Goal: Task Accomplishment & Management: Manage account settings

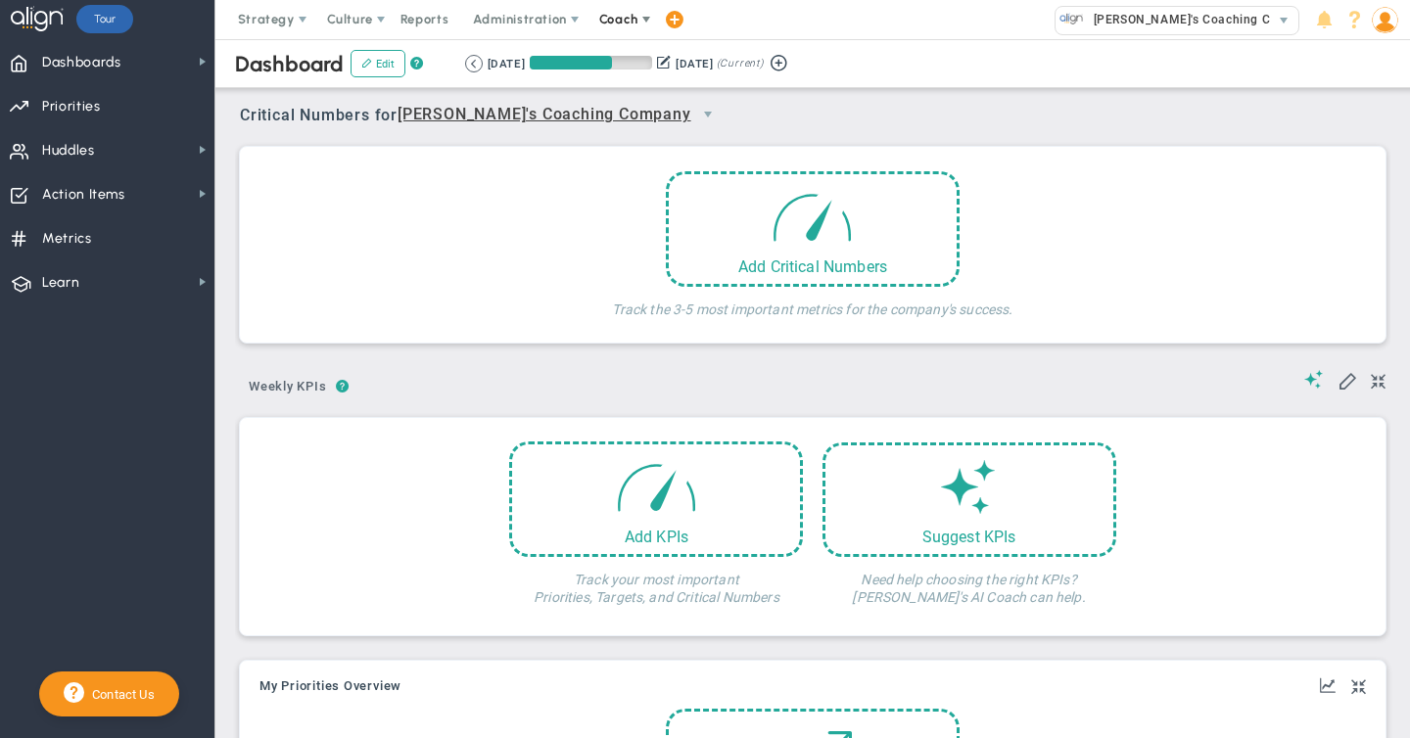
click at [621, 17] on span "Coach" at bounding box center [618, 19] width 39 height 15
click at [619, 63] on span "Schedule Meeting" at bounding box center [654, 58] width 138 height 39
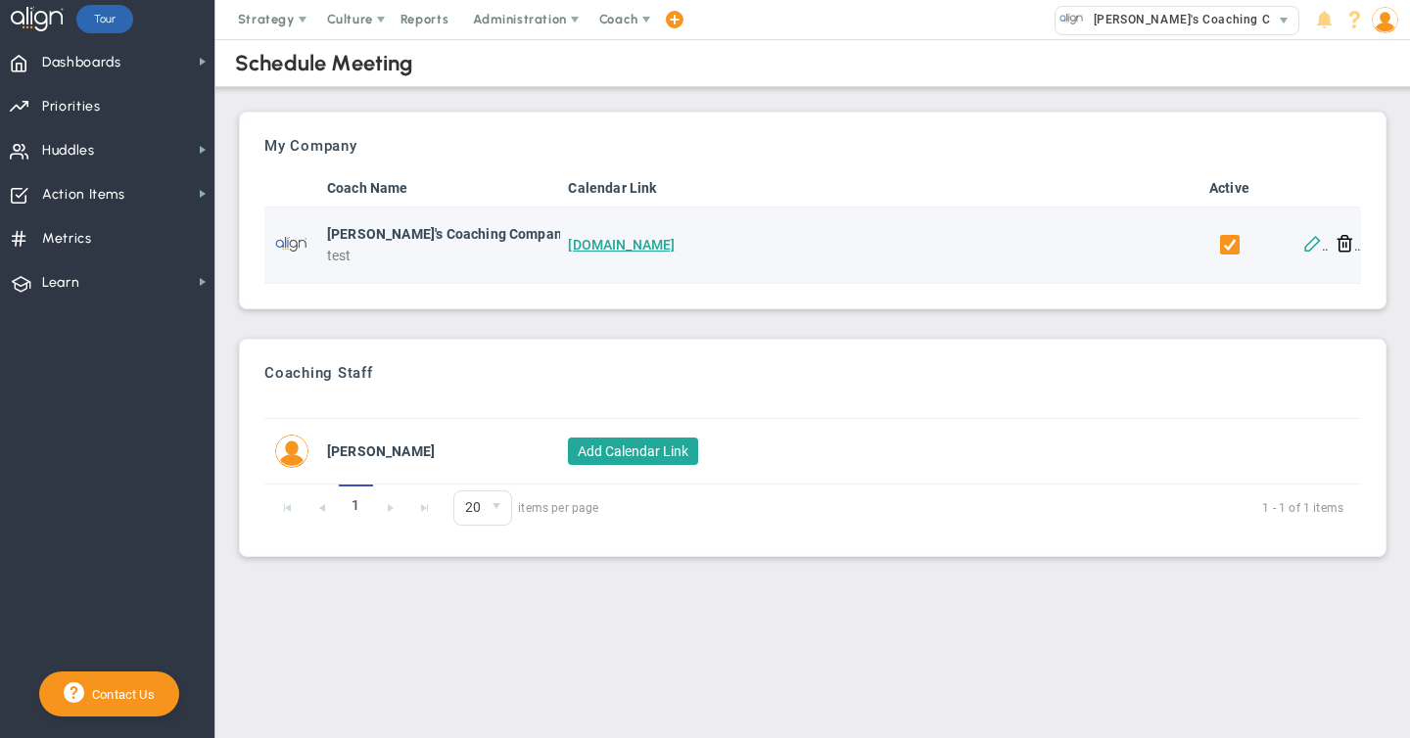
click at [1315, 239] on button at bounding box center [1312, 242] width 19 height 19
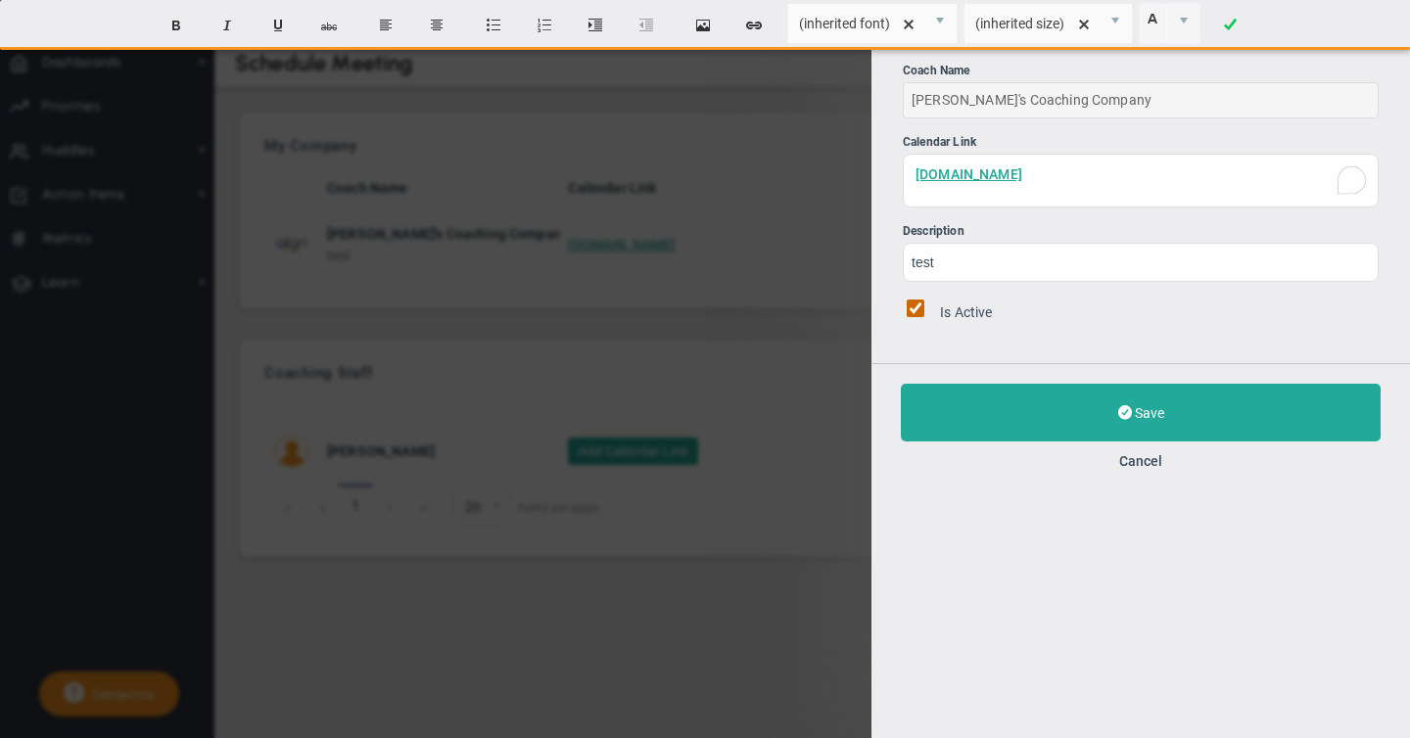
drag, startPoint x: 1061, startPoint y: 174, endPoint x: 877, endPoint y: 166, distance: 184.2
click at [877, 166] on div "Edit Calendar Link Coach Name Eugene's Coaching Company Calendar Link www.align…" at bounding box center [1140, 181] width 538 height 363
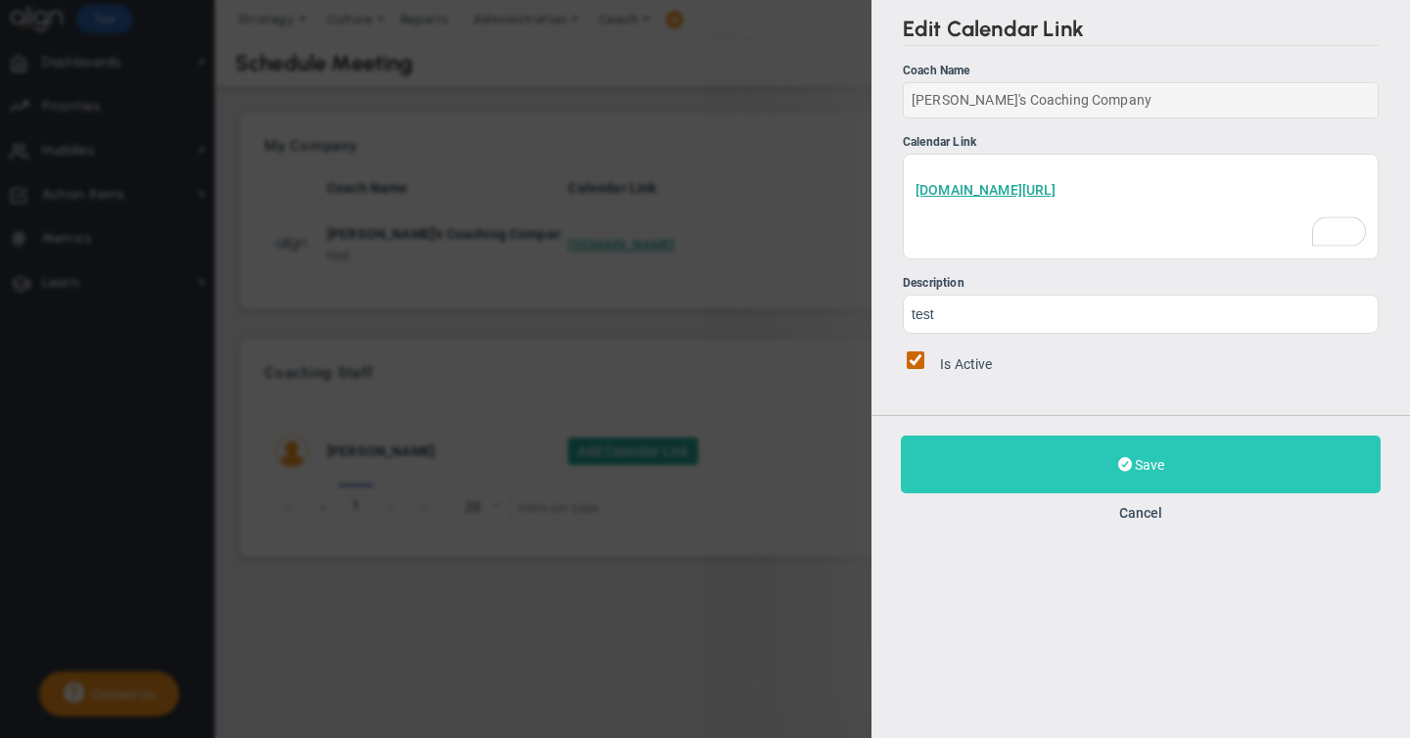
click at [1142, 463] on span "Save" at bounding box center [1149, 465] width 29 height 16
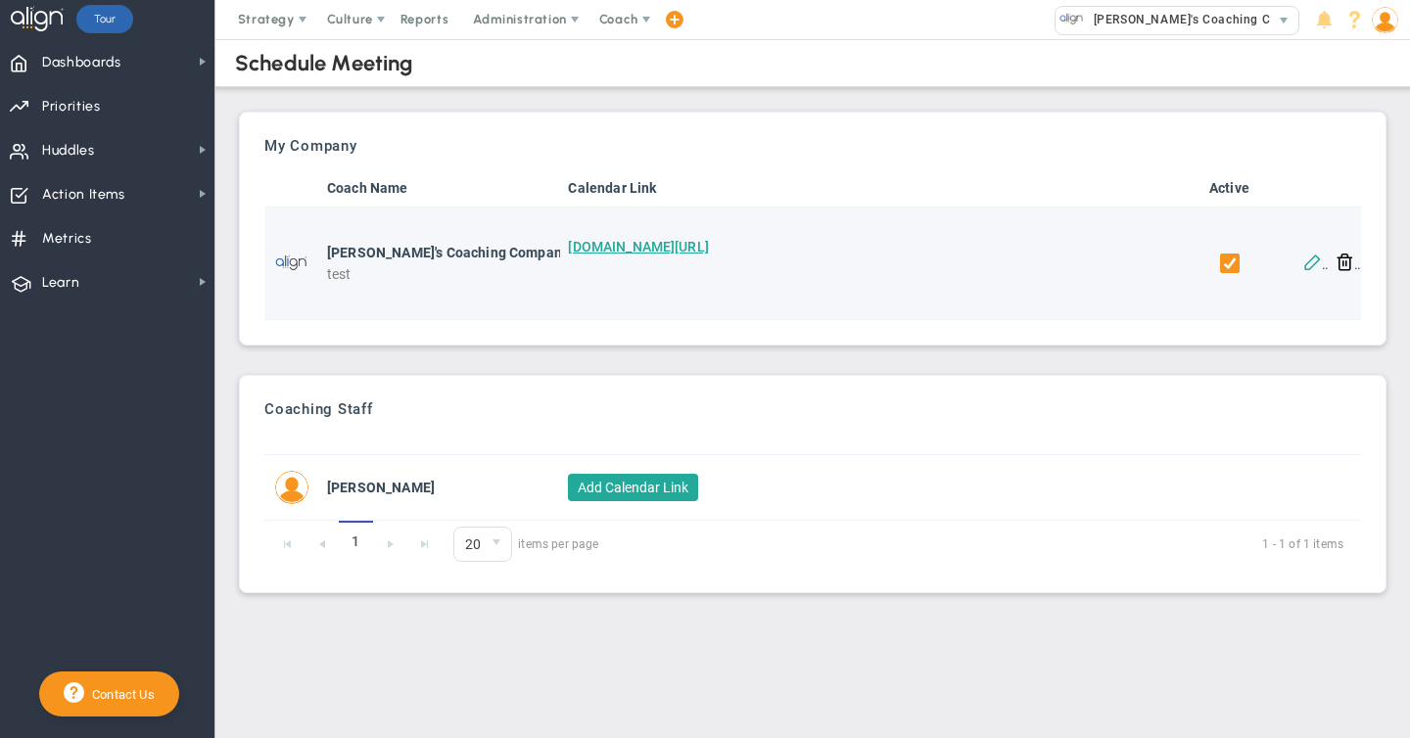
click at [1313, 260] on button at bounding box center [1312, 261] width 19 height 19
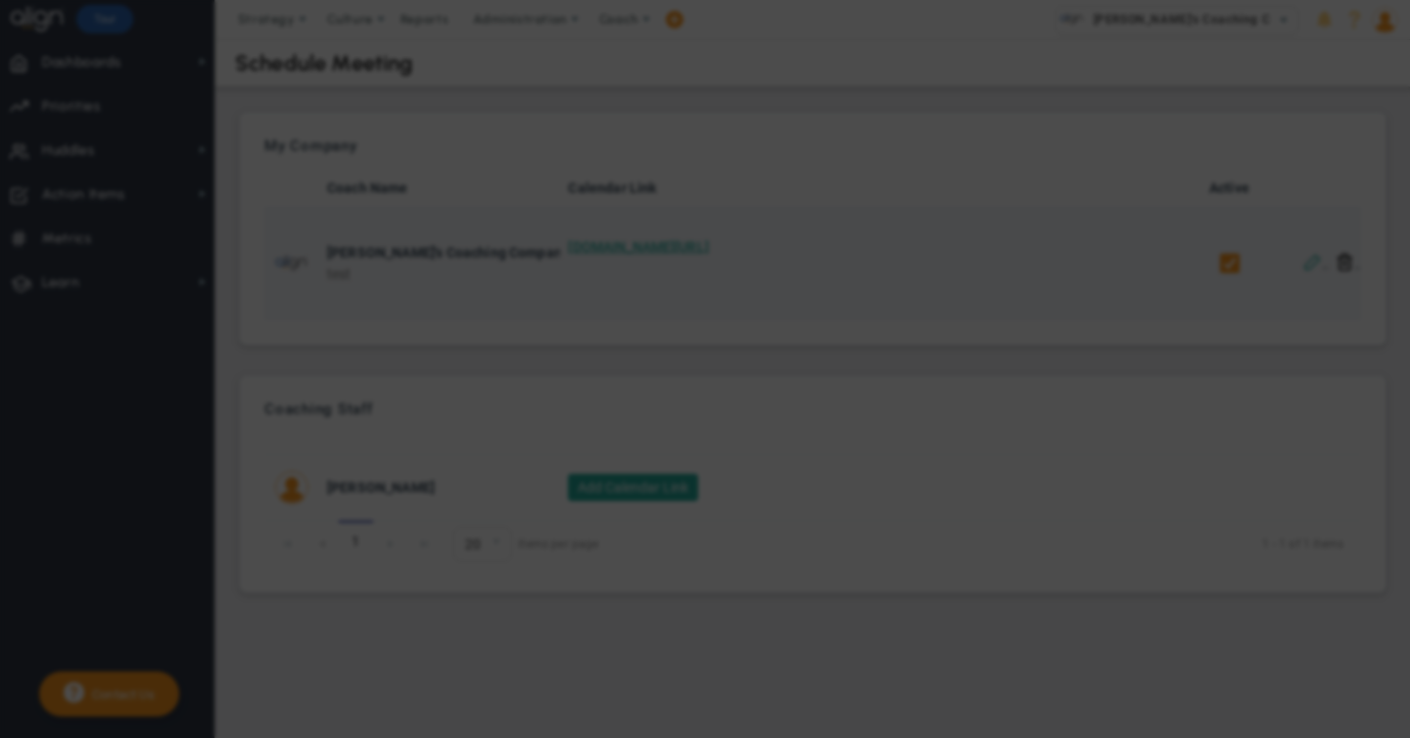
checkbox input "true"
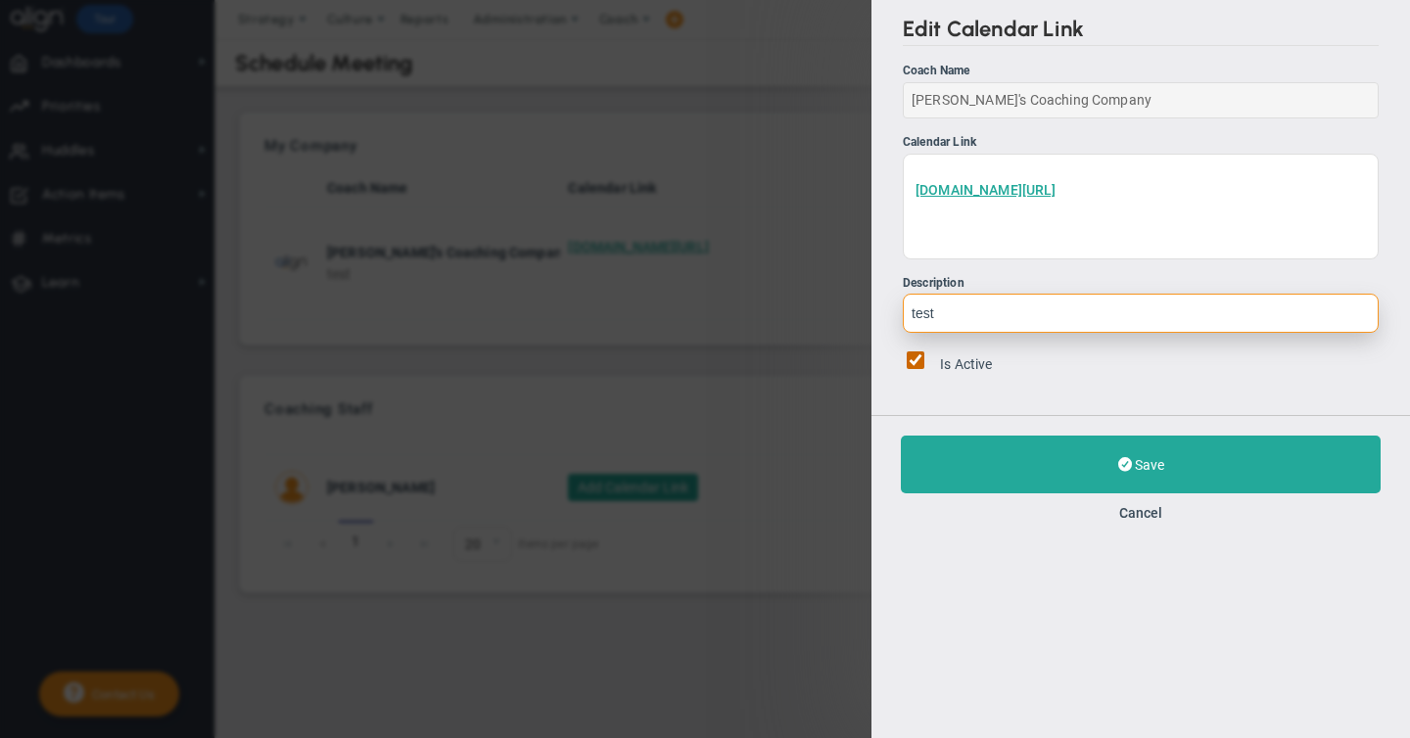
drag, startPoint x: 939, startPoint y: 314, endPoint x: 863, endPoint y: 312, distance: 76.4
click at [863, 312] on div "Edit Calendar Link Coach Name Eugene's Coaching Company Calendar Link www.calen…" at bounding box center [705, 369] width 1410 height 738
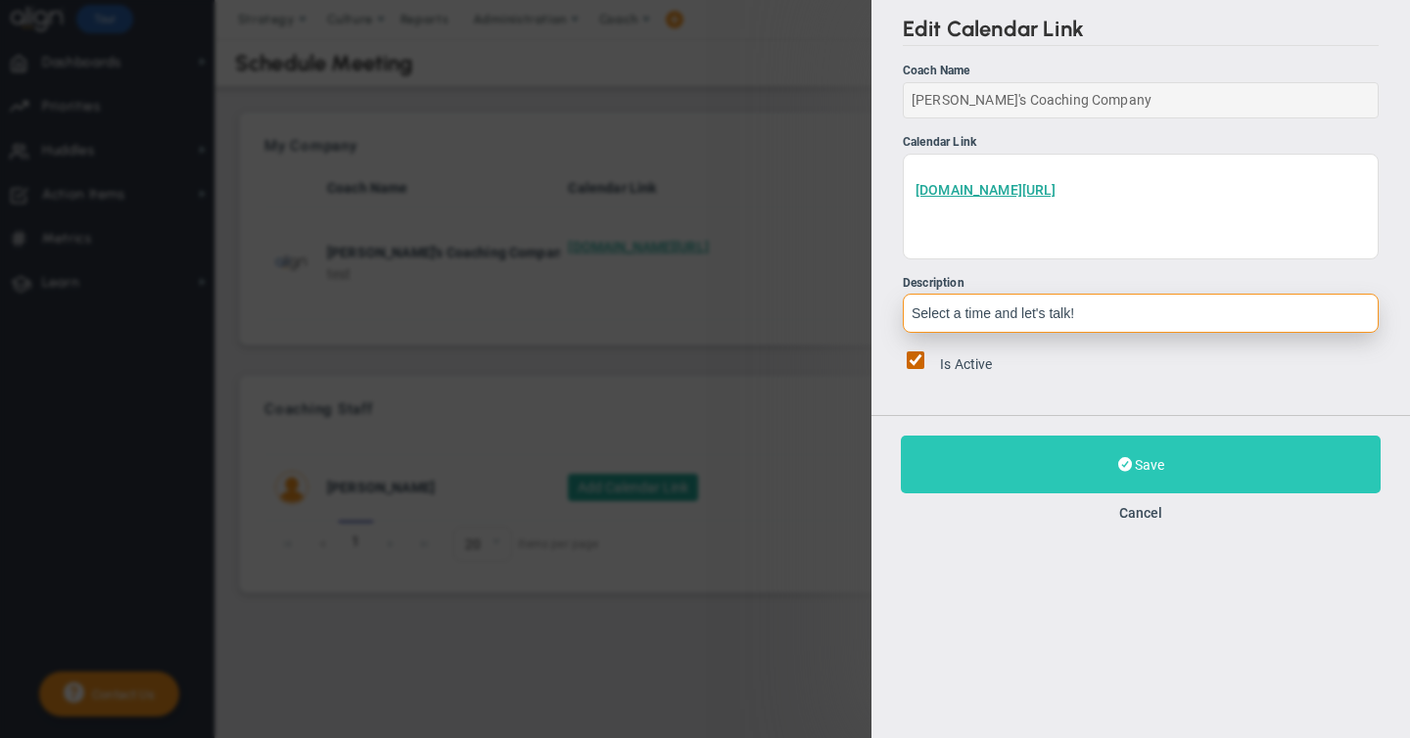
type input "Select a time and let's talk!"
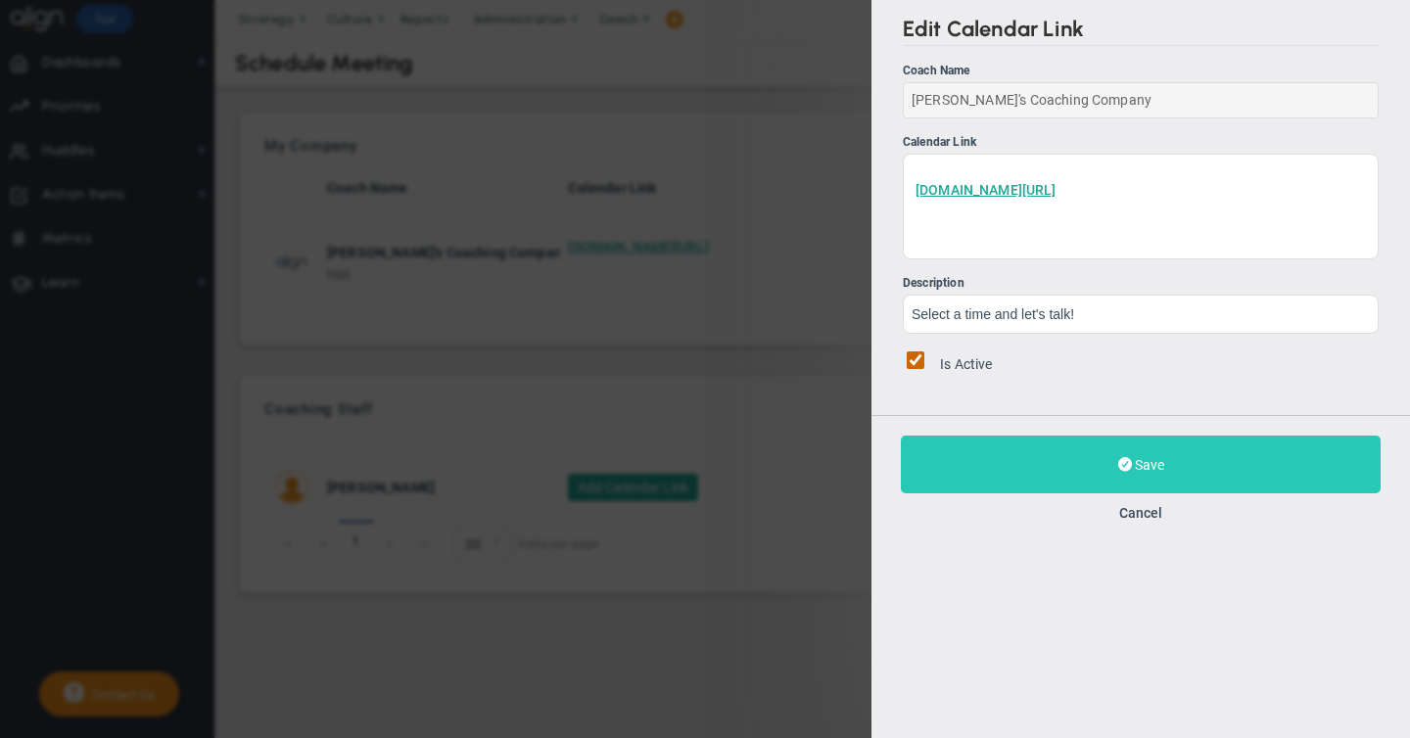
click at [1145, 467] on span "Save" at bounding box center [1149, 465] width 29 height 16
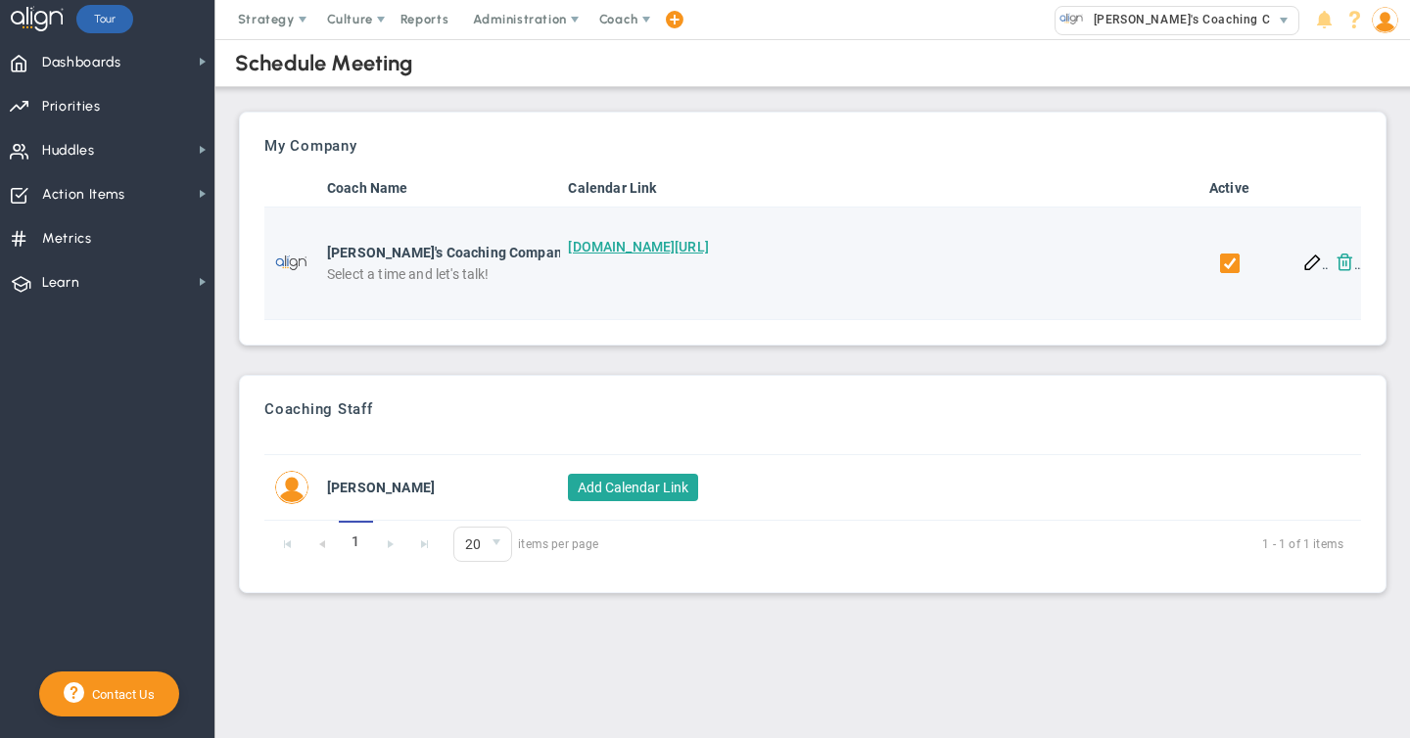
click at [1350, 261] on button at bounding box center [1344, 261] width 19 height 19
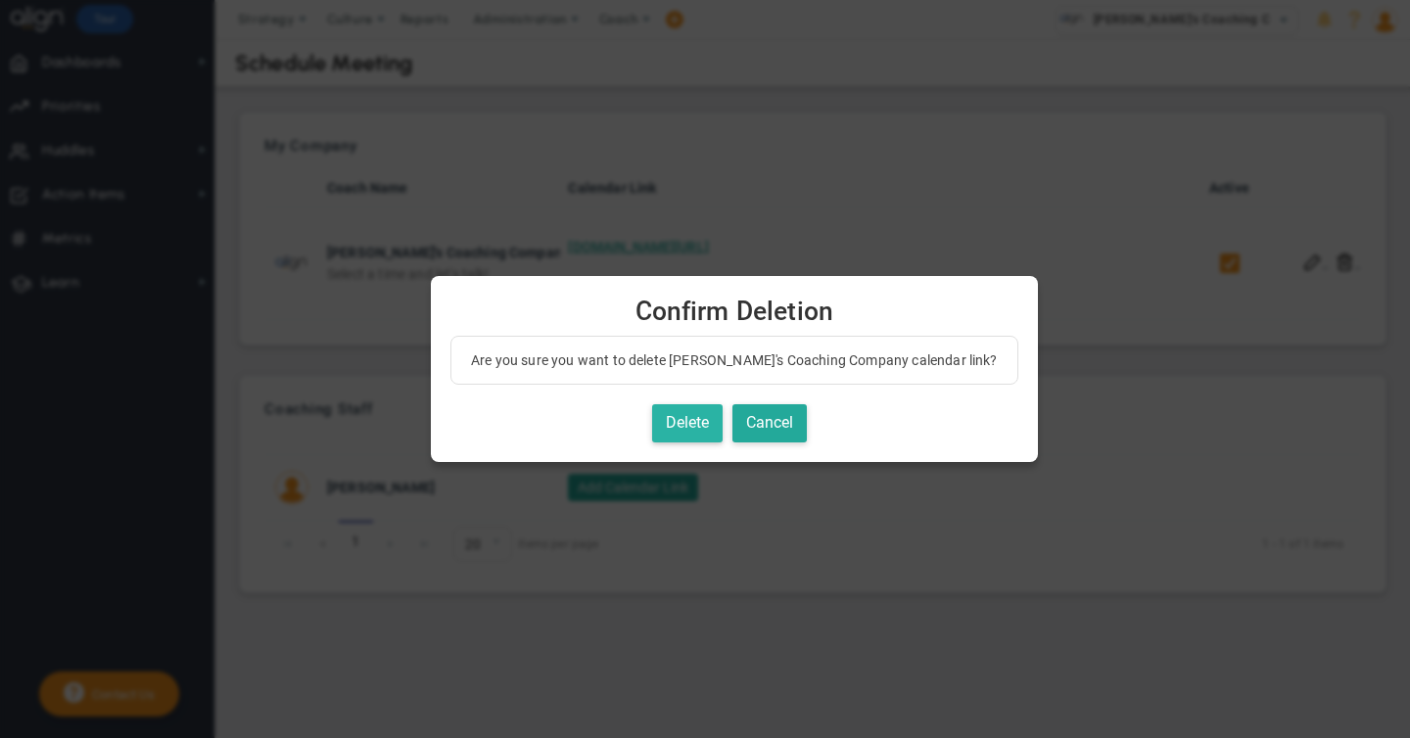
click at [654, 423] on button "Delete" at bounding box center [687, 423] width 70 height 38
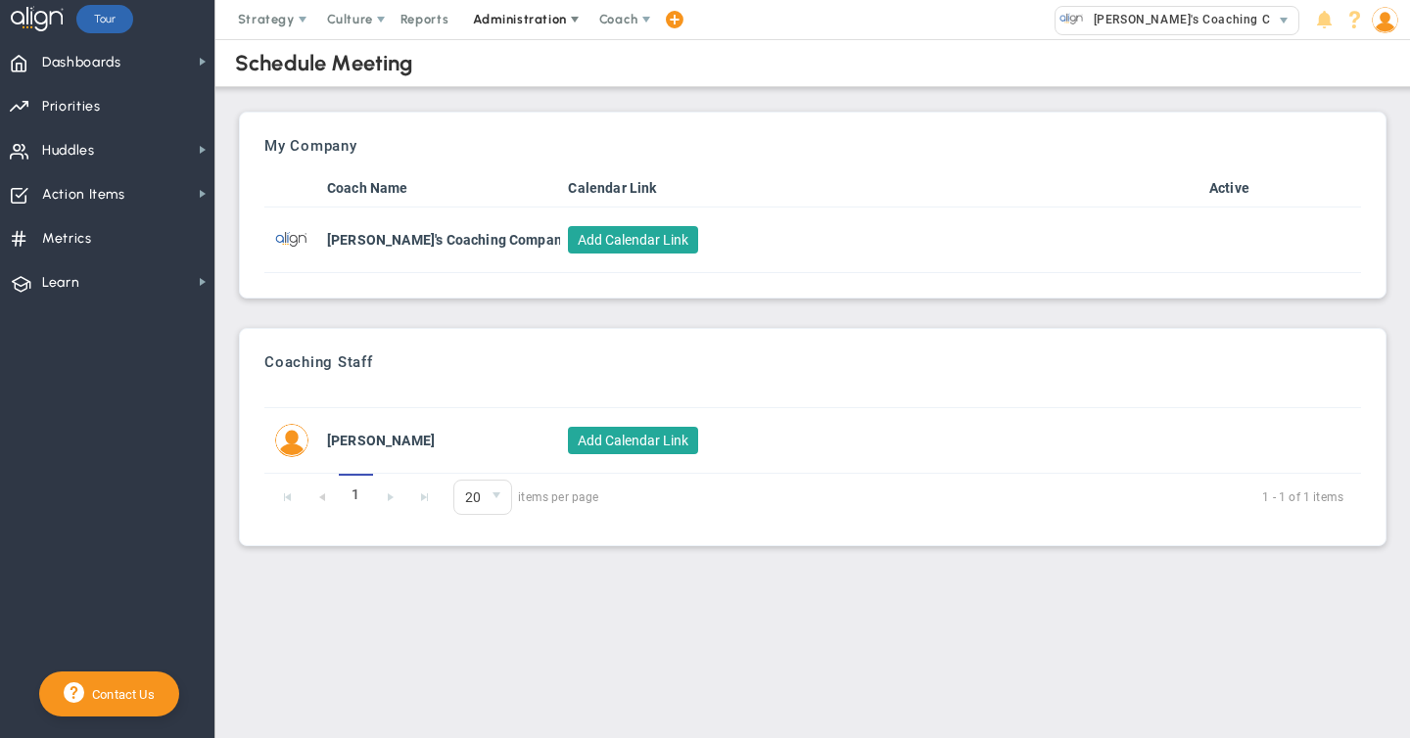
click at [518, 20] on span "Administration" at bounding box center [519, 19] width 93 height 15
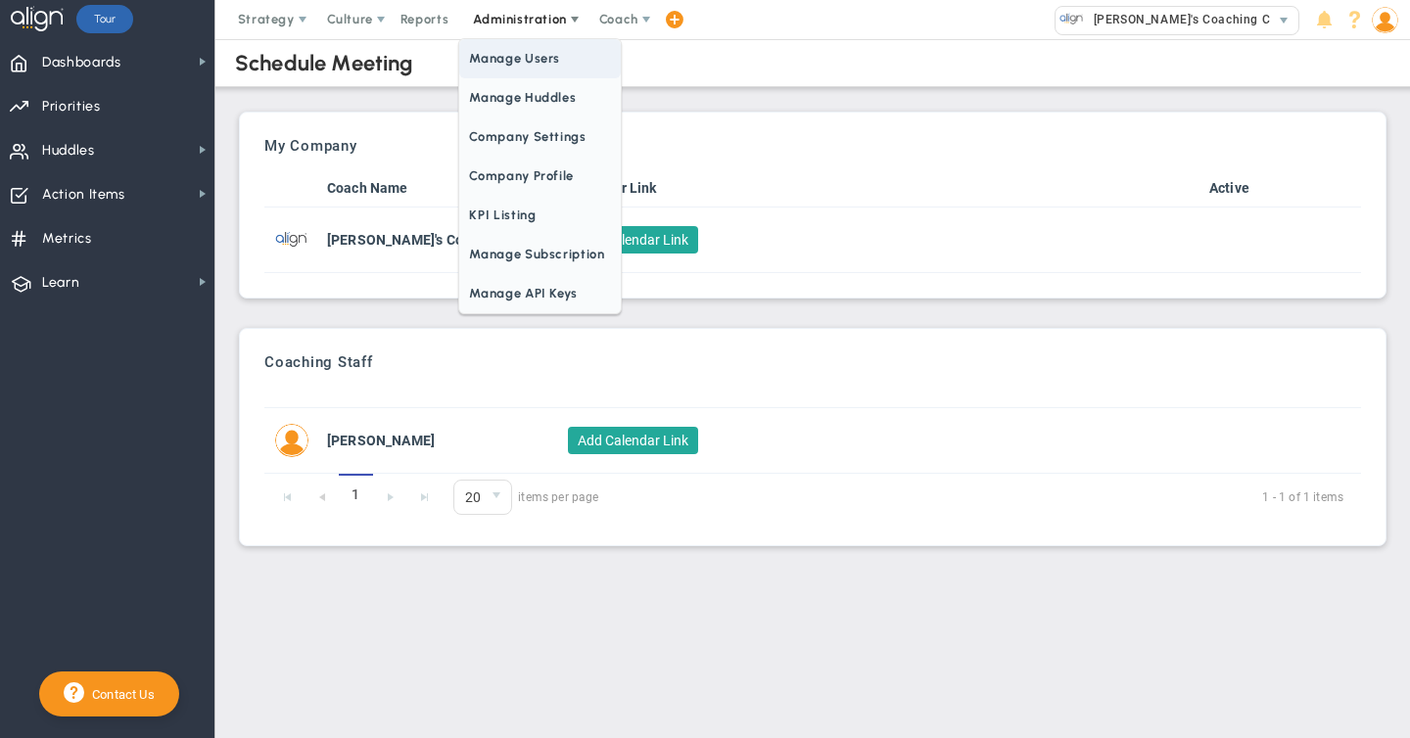
click at [516, 53] on span "Manage Users" at bounding box center [539, 58] width 161 height 39
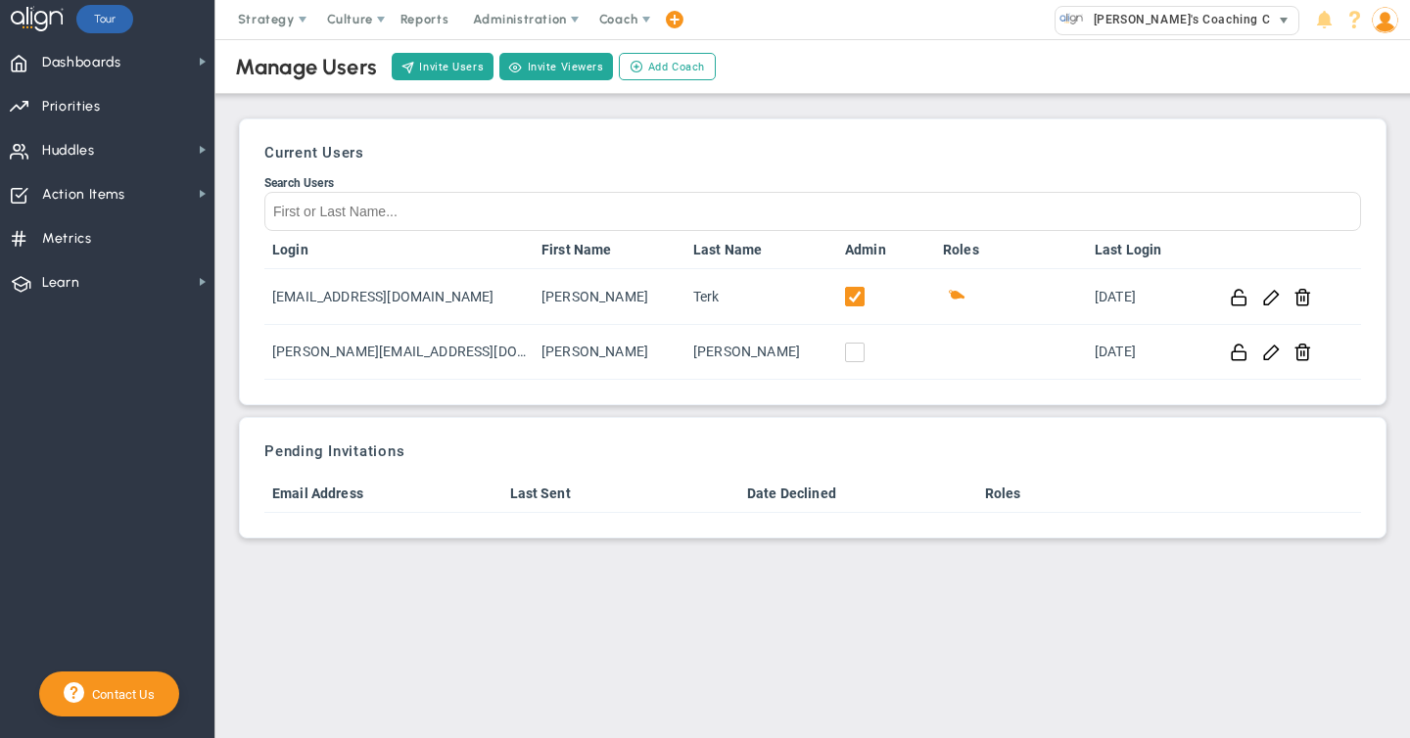
click at [1142, 23] on span "[PERSON_NAME]'s Coaching Company" at bounding box center [1200, 19] width 233 height 25
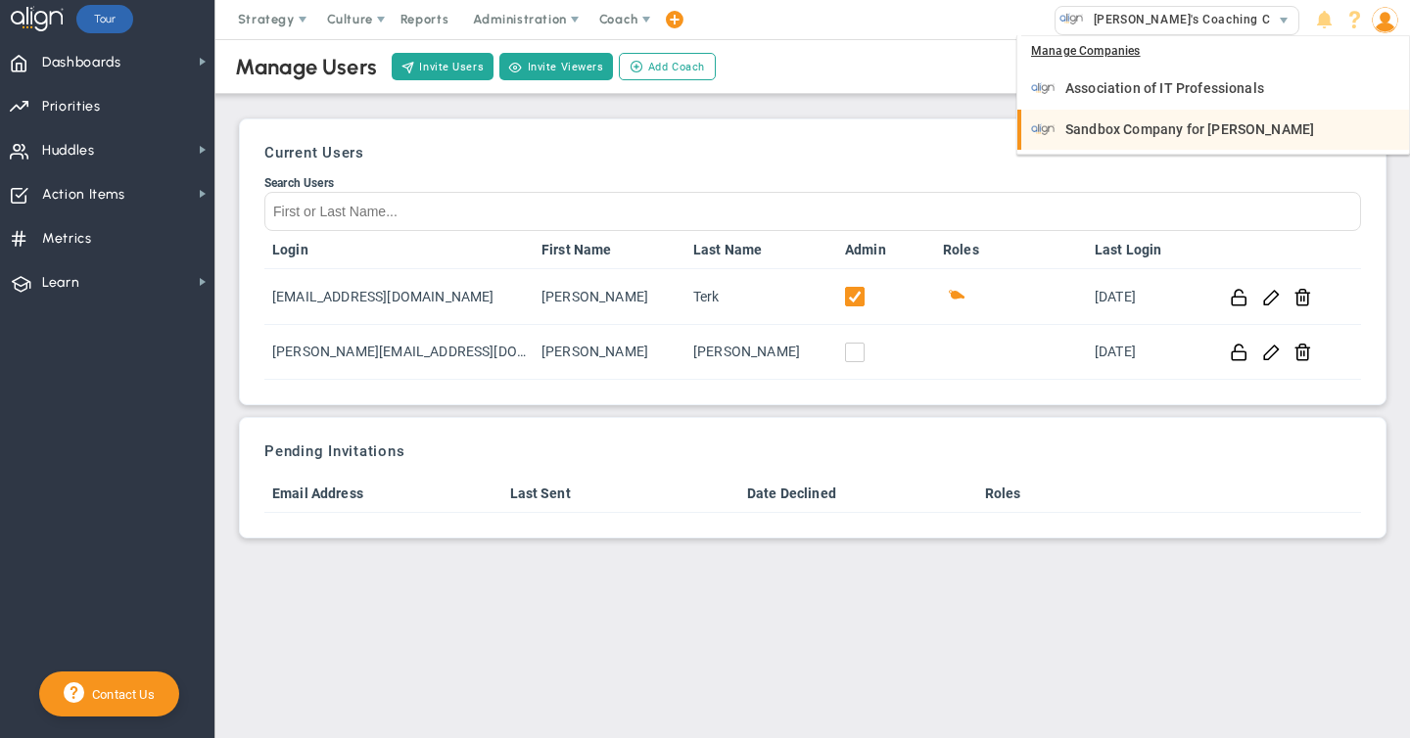
click at [1113, 127] on span "Sandbox Company for [PERSON_NAME]" at bounding box center [1189, 129] width 249 height 14
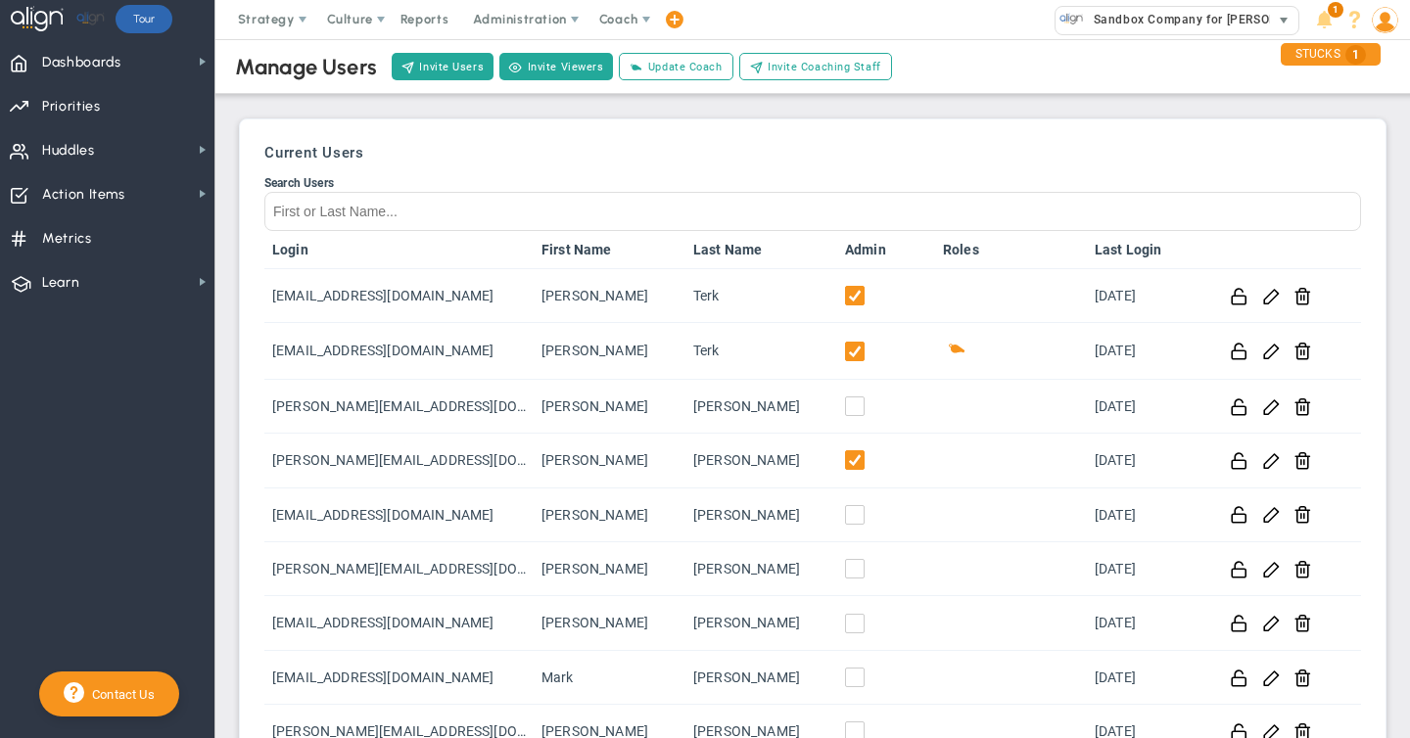
click at [1142, 19] on span "Sandbox Company for [PERSON_NAME]" at bounding box center [1204, 19] width 240 height 25
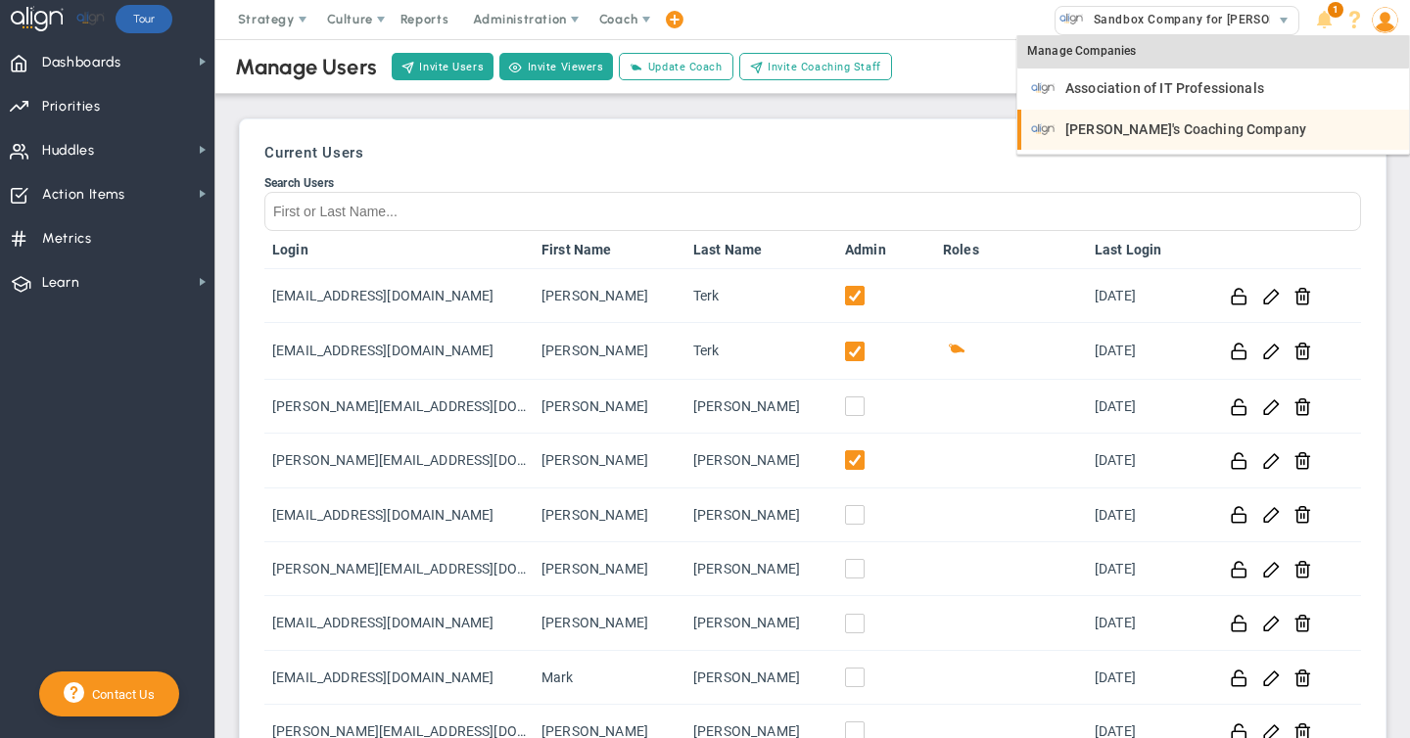
click at [1137, 130] on span "[PERSON_NAME]'s Coaching Company" at bounding box center [1185, 129] width 241 height 14
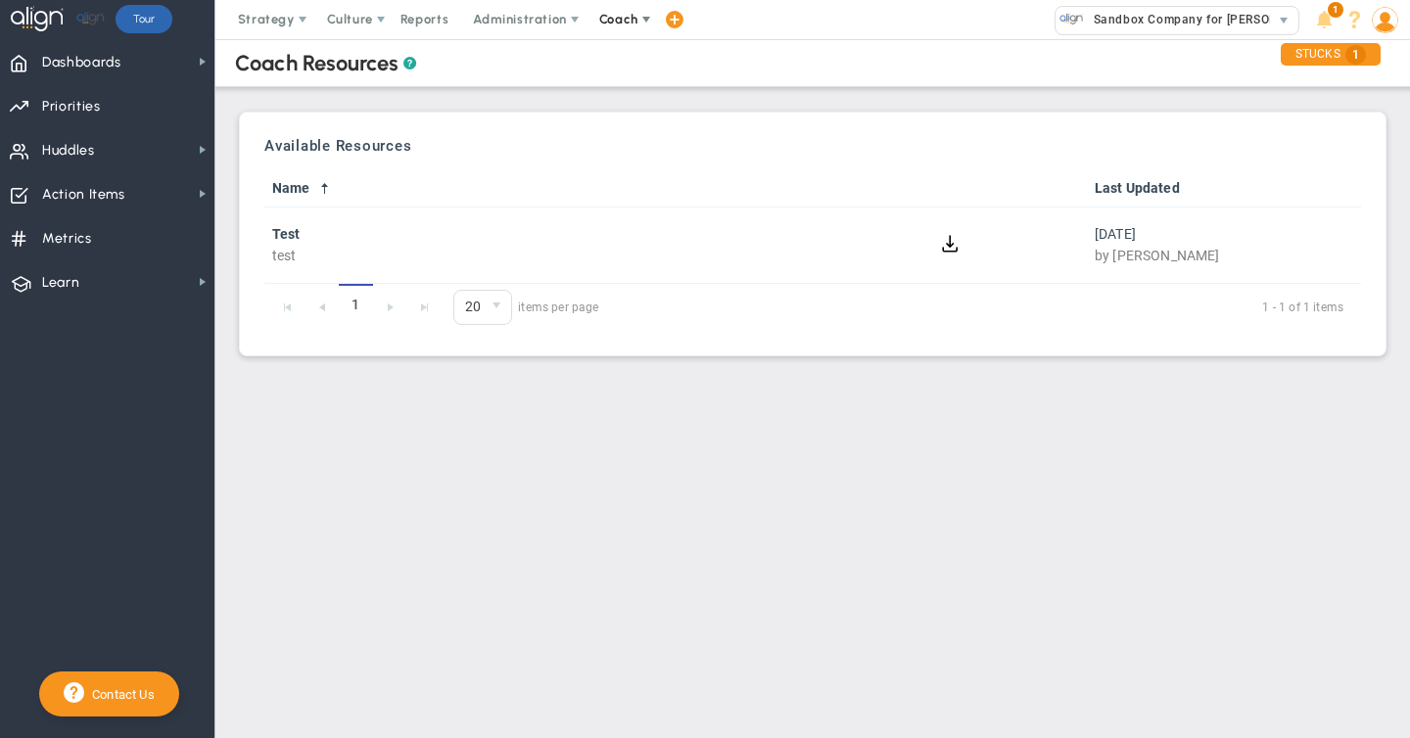
click at [618, 20] on span "Coach" at bounding box center [618, 19] width 39 height 15
click at [623, 100] on span "Resources" at bounding box center [654, 97] width 138 height 39
click at [1121, 27] on span "Sandbox Company for [PERSON_NAME]" at bounding box center [1204, 19] width 240 height 25
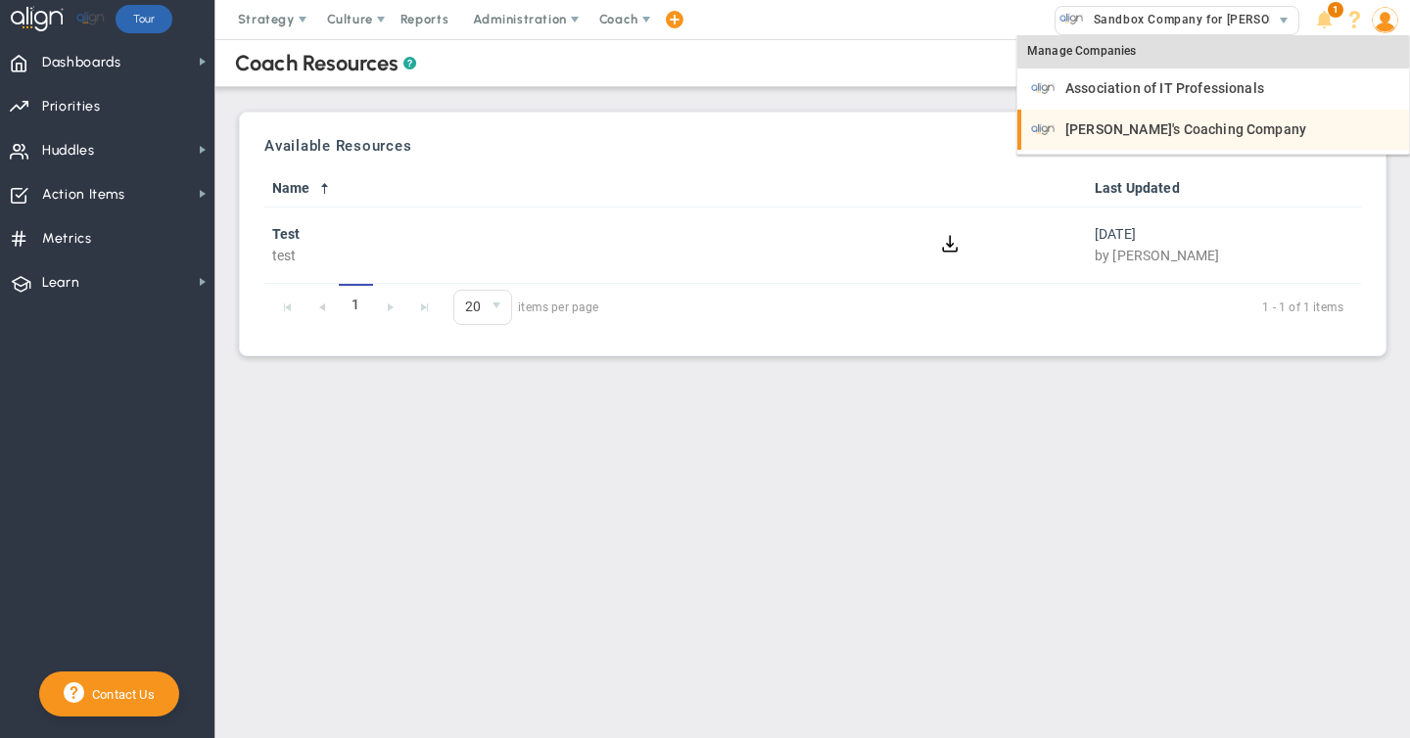
click at [1119, 129] on span "[PERSON_NAME]'s Coaching Company" at bounding box center [1185, 129] width 241 height 14
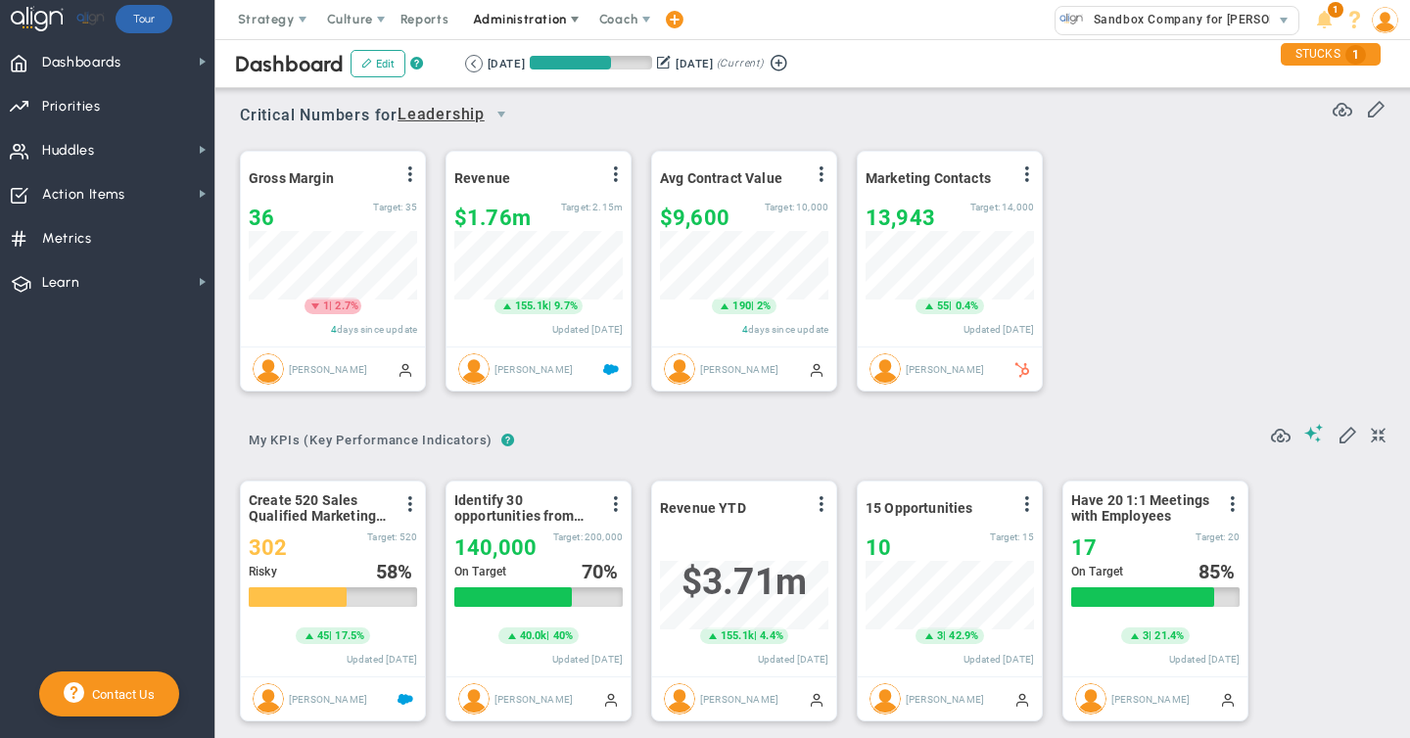
click at [513, 20] on span "Administration" at bounding box center [519, 19] width 93 height 15
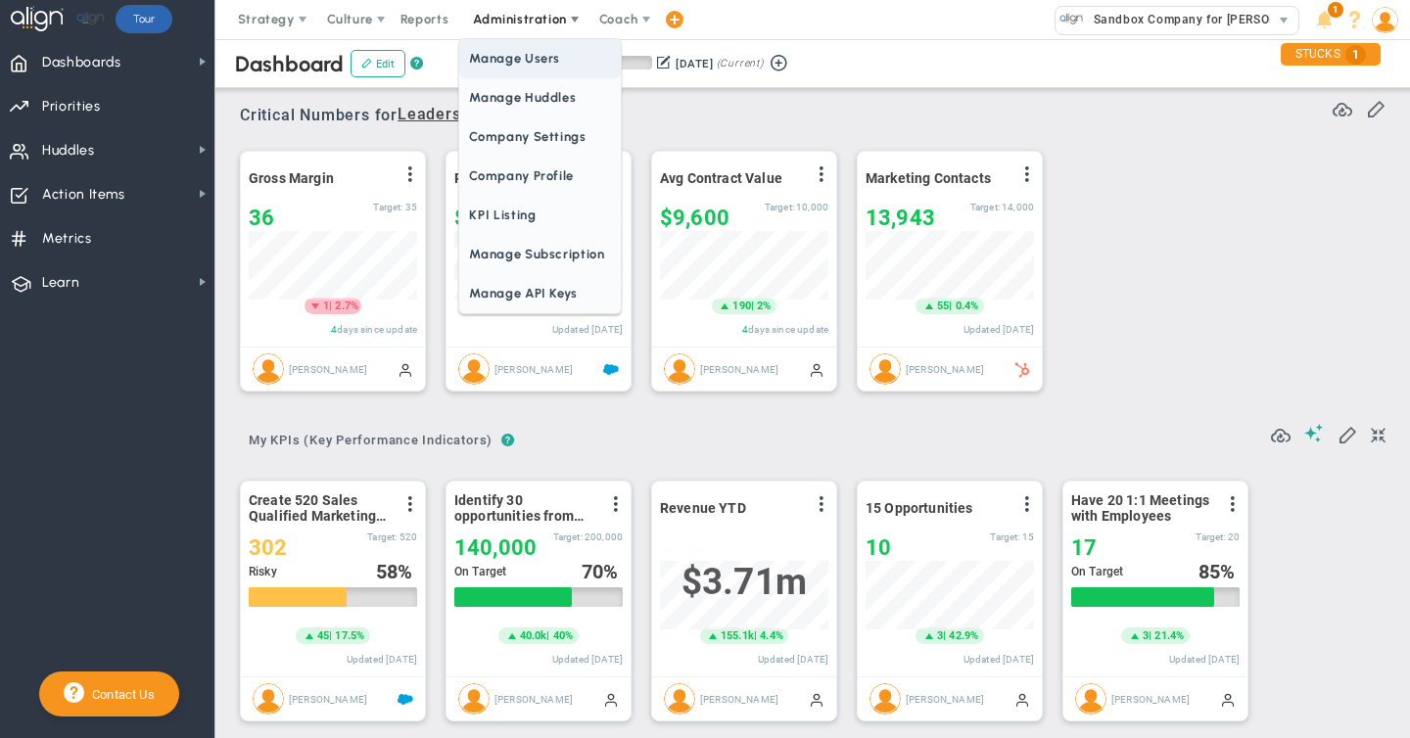
click at [512, 56] on span "Manage Users" at bounding box center [539, 58] width 161 height 39
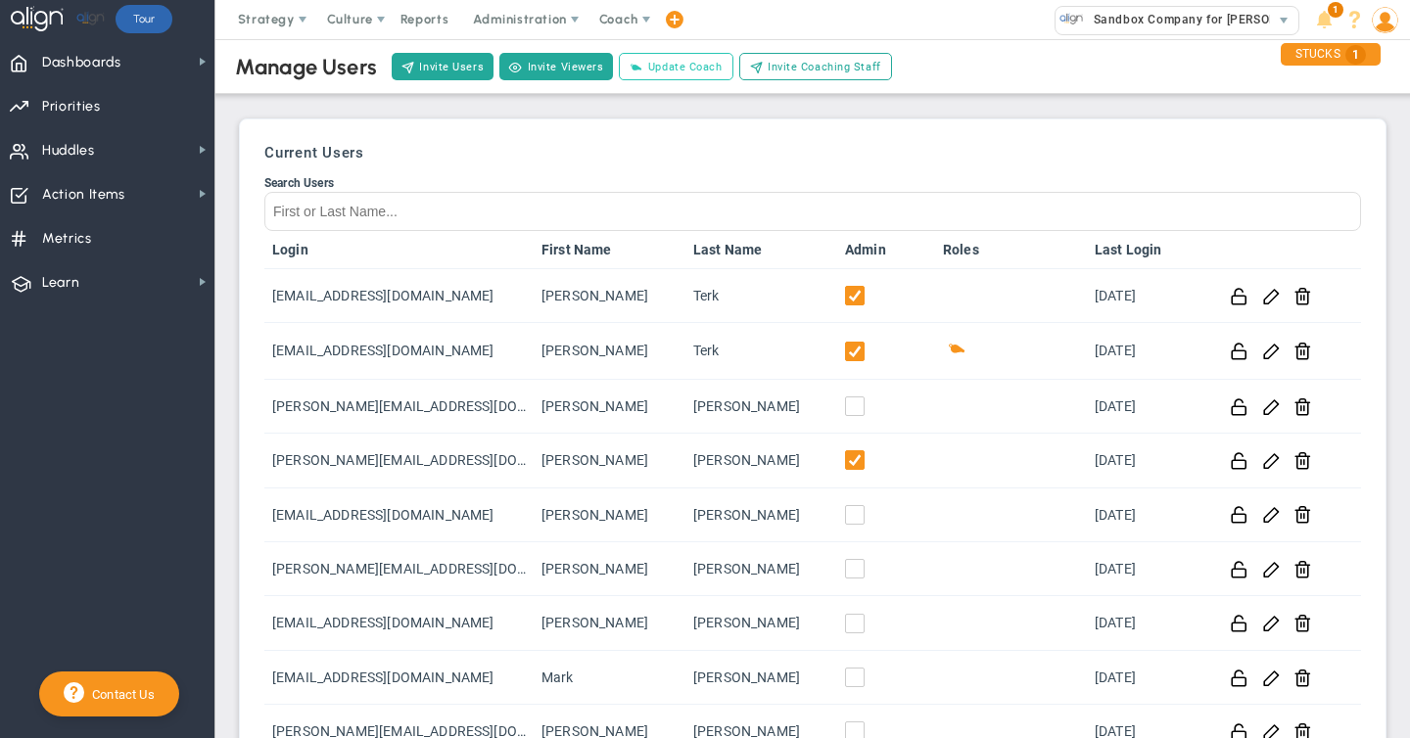
click at [673, 68] on span "Update Coach" at bounding box center [685, 67] width 74 height 17
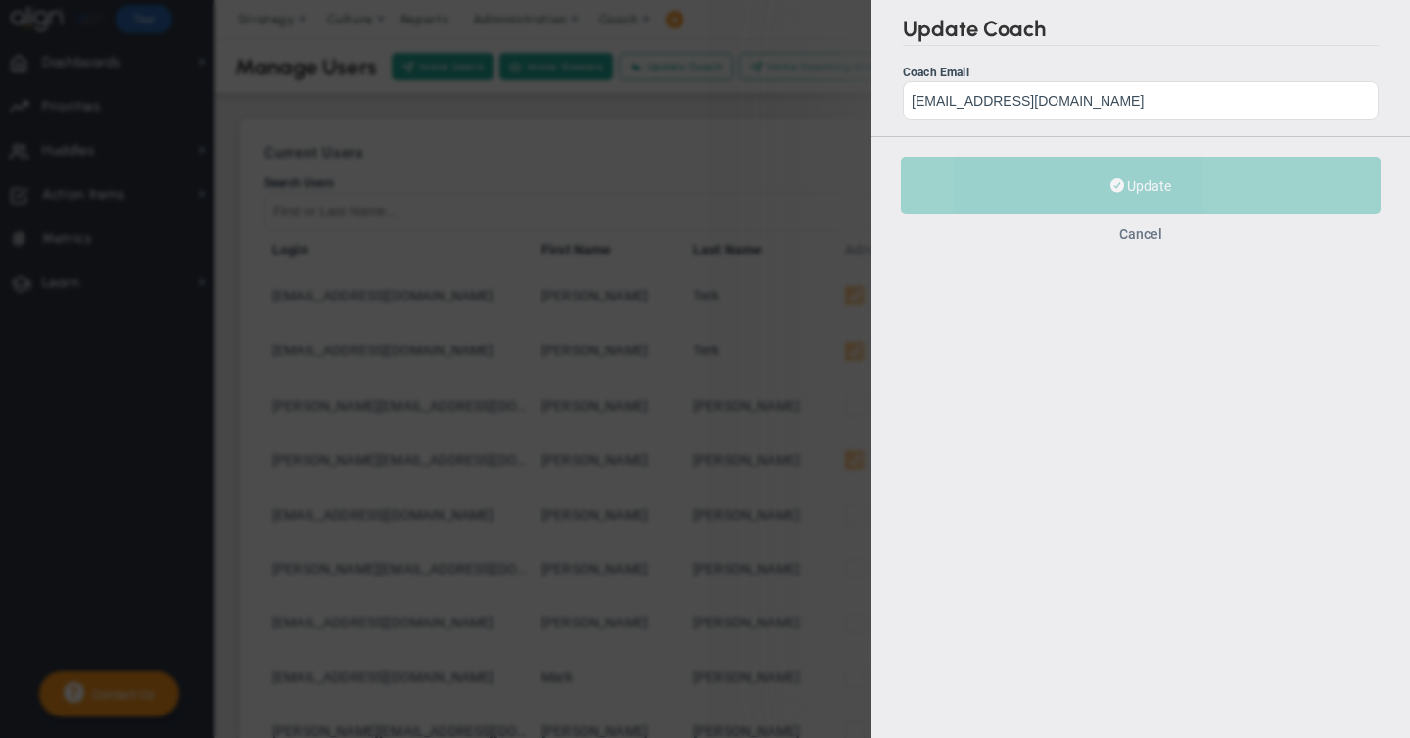
click at [1141, 230] on button "Cancel" at bounding box center [1140, 234] width 43 height 16
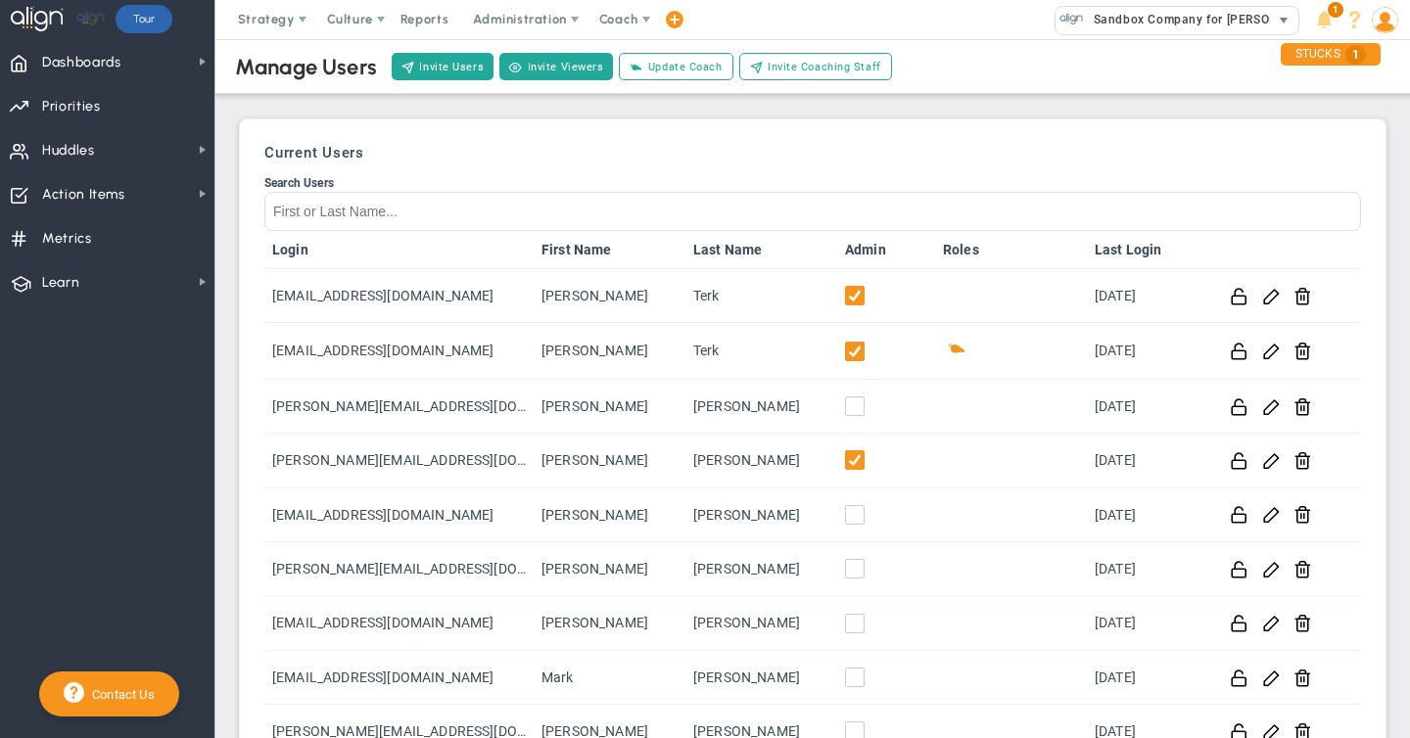
click at [1091, 18] on span "Sandbox Company for [PERSON_NAME]" at bounding box center [1204, 19] width 240 height 25
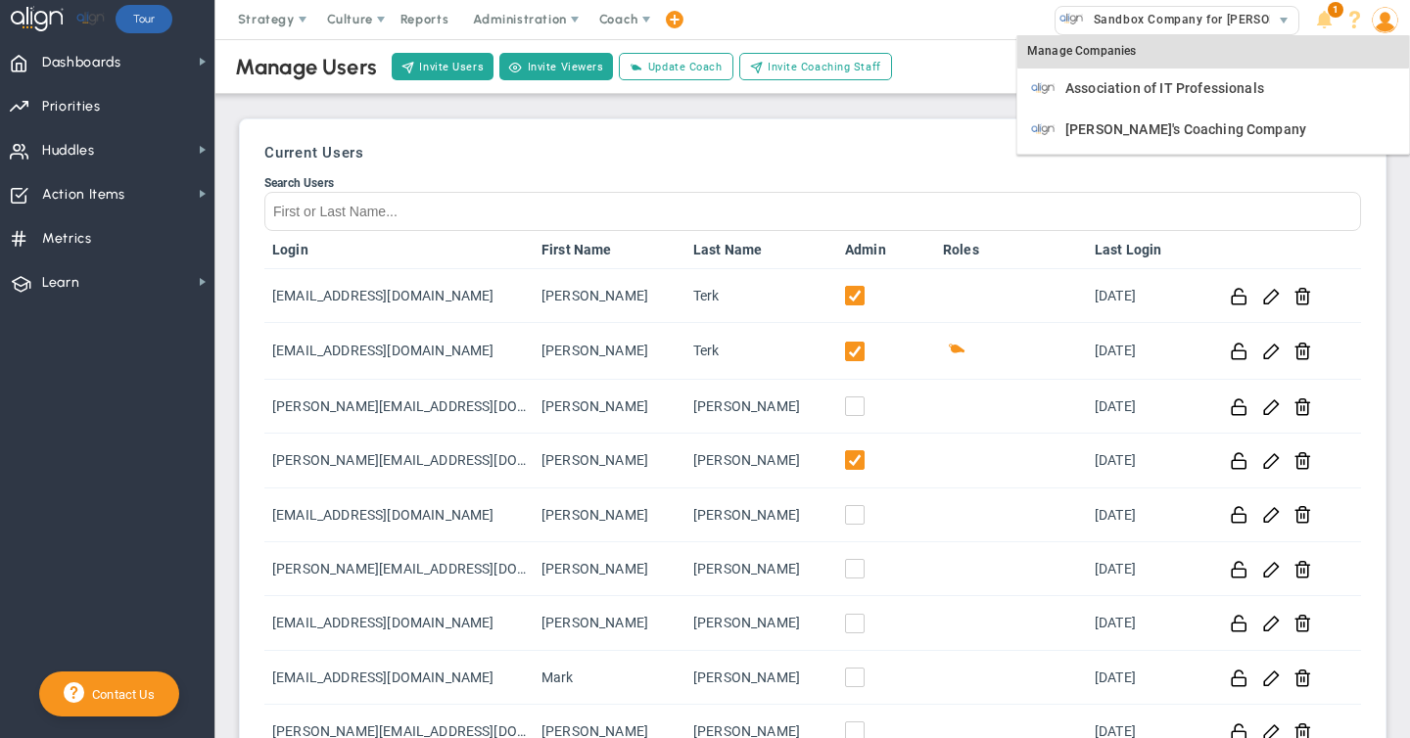
click at [1037, 54] on div "Manage Companies" at bounding box center [1213, 51] width 392 height 33
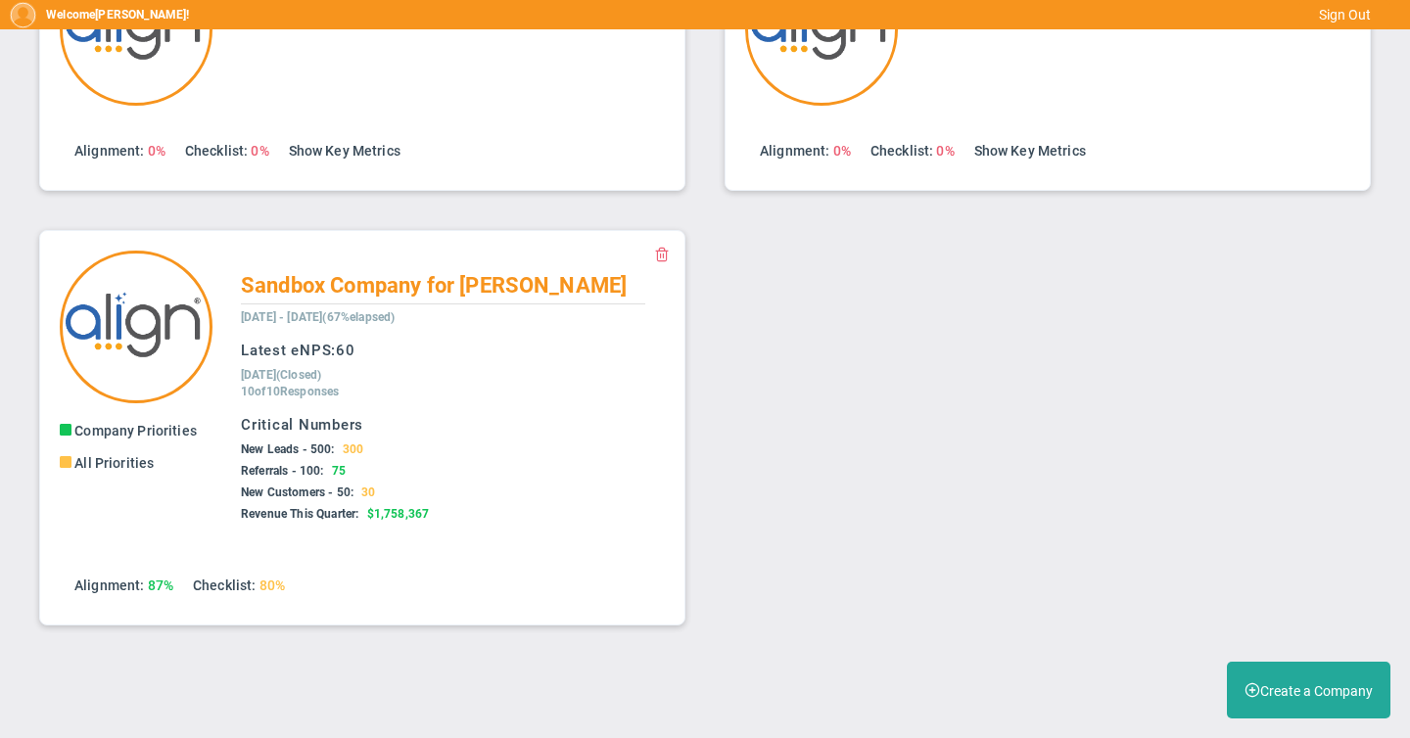
scroll to position [149, 0]
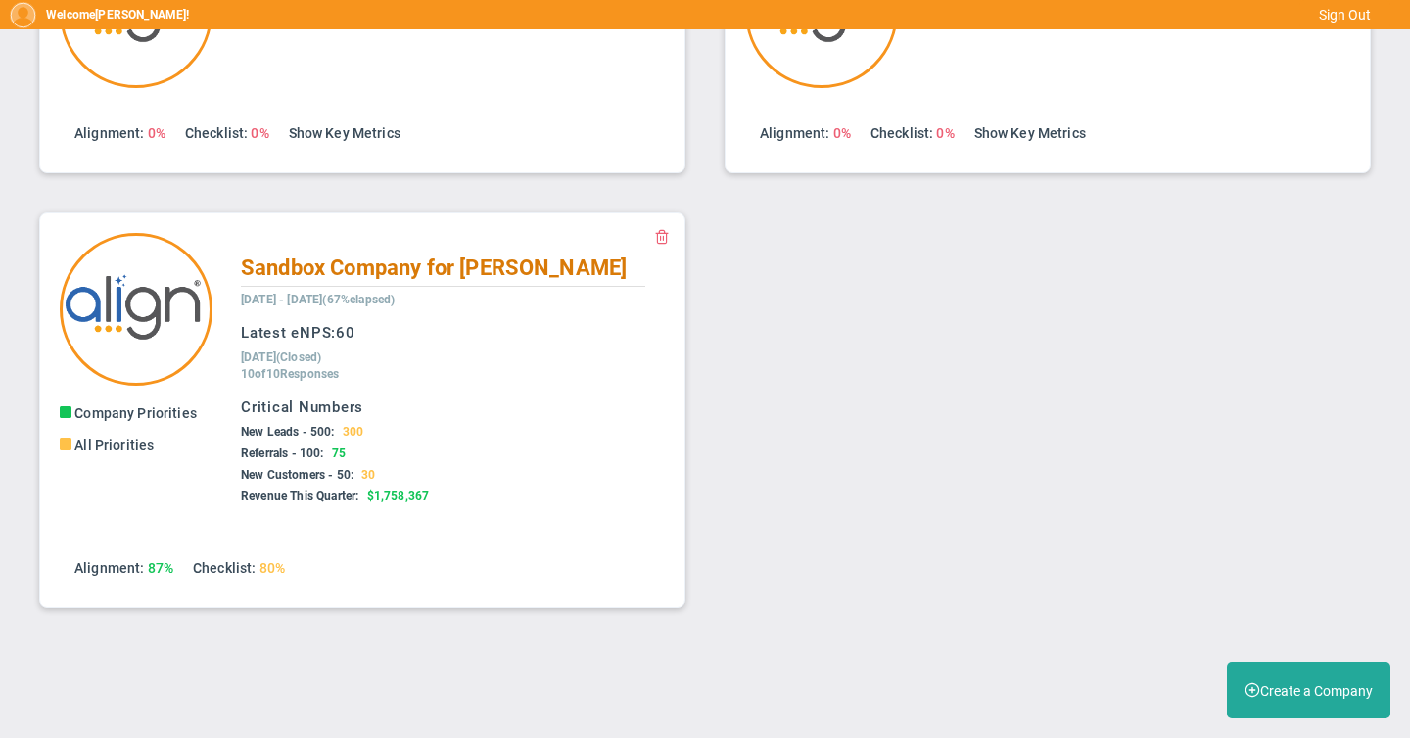
click at [355, 266] on span "Sandbox Company for [PERSON_NAME]" at bounding box center [434, 268] width 386 height 24
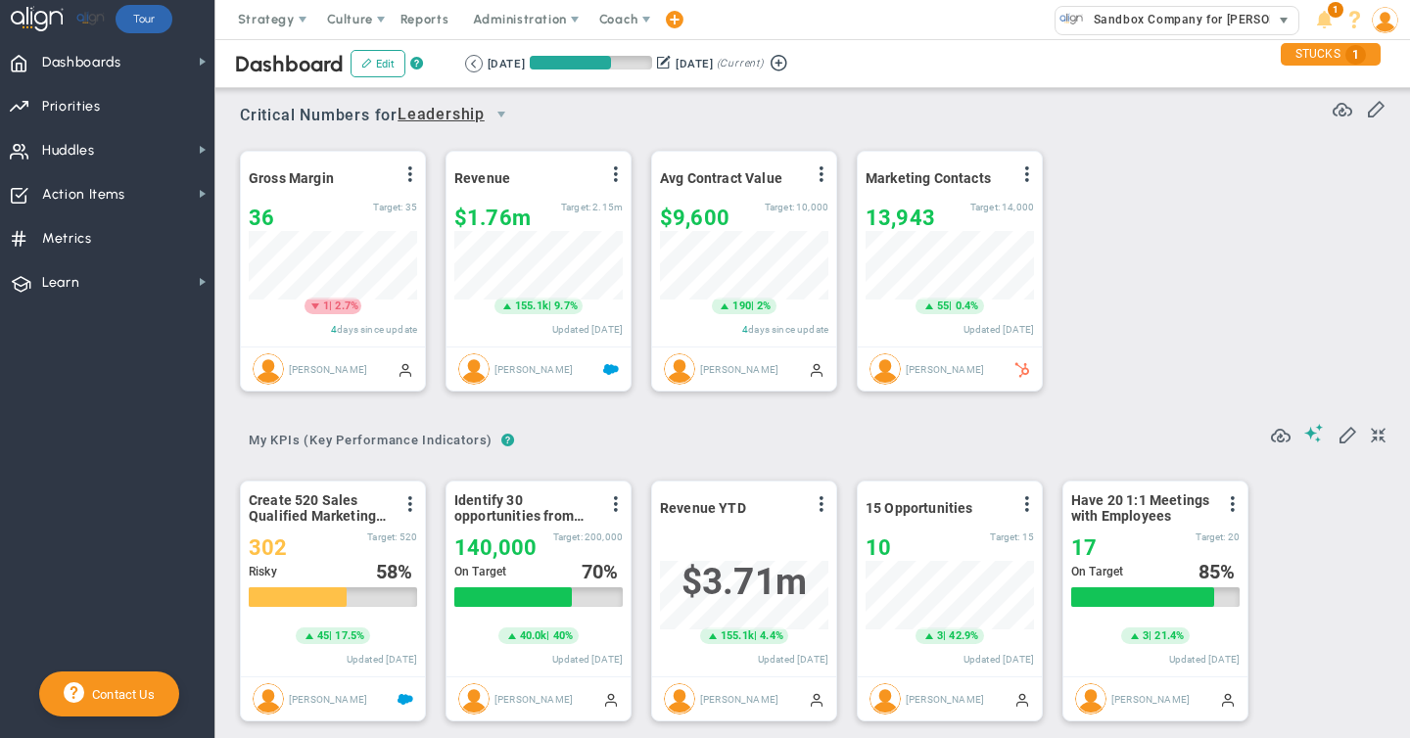
click at [1104, 22] on span "Sandbox Company for [PERSON_NAME]" at bounding box center [1204, 19] width 240 height 25
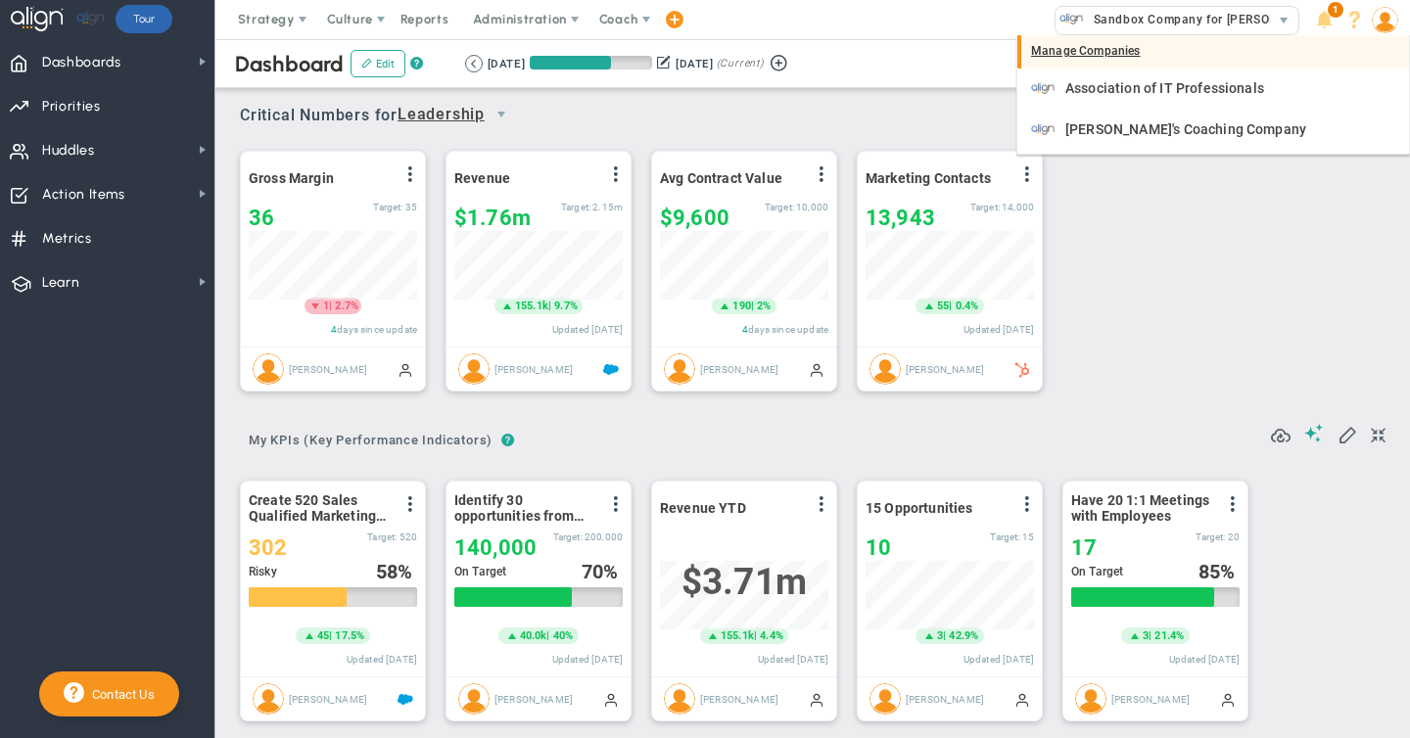
click at [1083, 53] on div "Manage Companies" at bounding box center [1213, 51] width 392 height 33
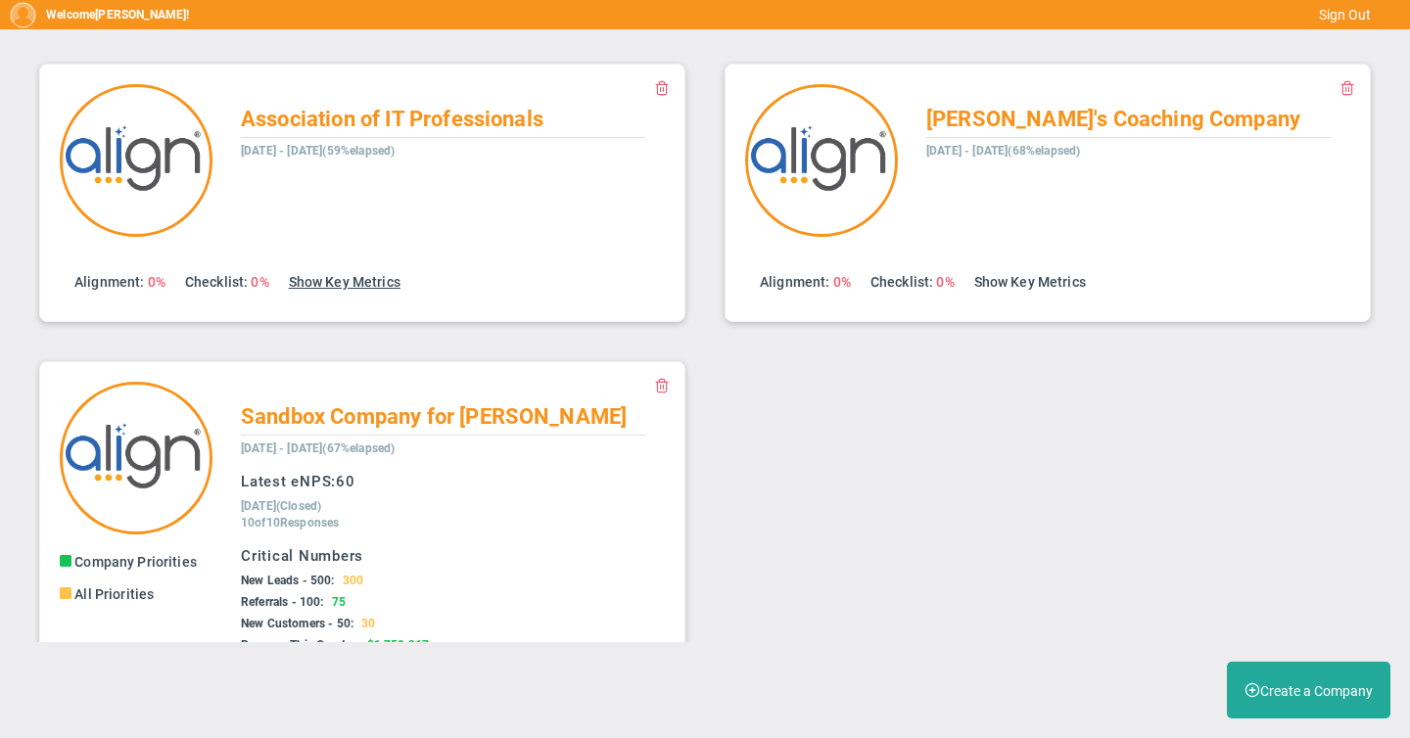
click at [345, 282] on link "Show Key Metrics" at bounding box center [345, 282] width 112 height 16
